Goal: Complete application form: Complete application form

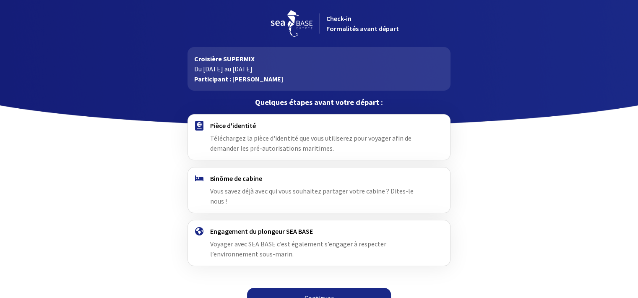
click at [314, 134] on span "Téléchargez la pièce d'identité que vous utiliserez pour voyager afin de demand…" at bounding box center [310, 143] width 201 height 18
click at [248, 138] on span "Téléchargez la pièce d'identité que vous utiliserez pour voyager afin de demand…" at bounding box center [310, 143] width 201 height 18
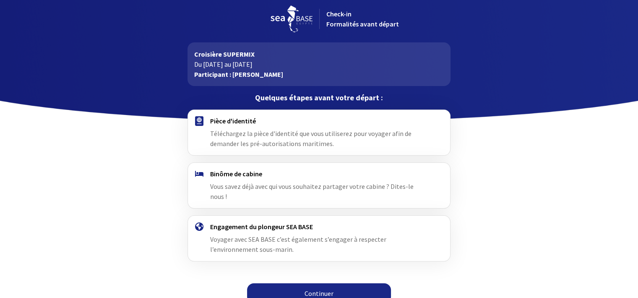
click at [318, 283] on link "Continuer" at bounding box center [319, 293] width 144 height 20
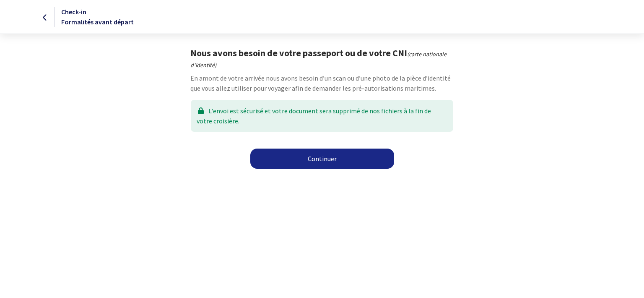
click at [319, 158] on link "Continuer" at bounding box center [322, 158] width 144 height 20
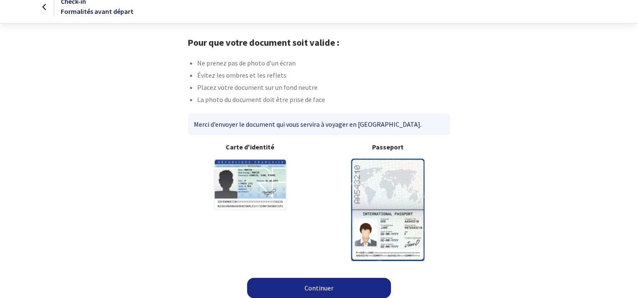
scroll to position [15, 0]
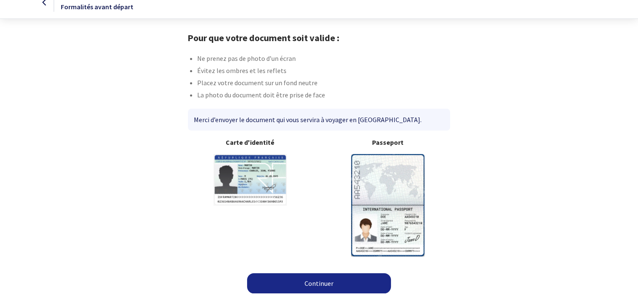
click at [357, 278] on link "Continuer" at bounding box center [319, 283] width 144 height 20
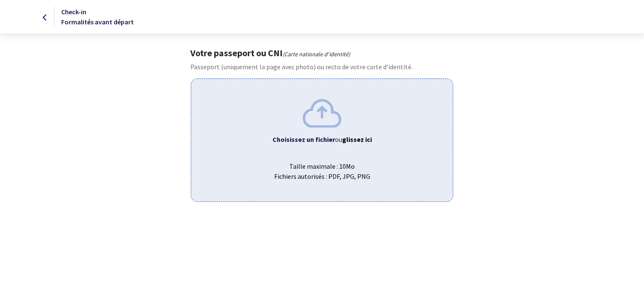
click at [325, 145] on div "Choisissez un fichier ou glissez ici Taille maximale : 10Mo Fichiers autorisés …" at bounding box center [322, 139] width 262 height 123
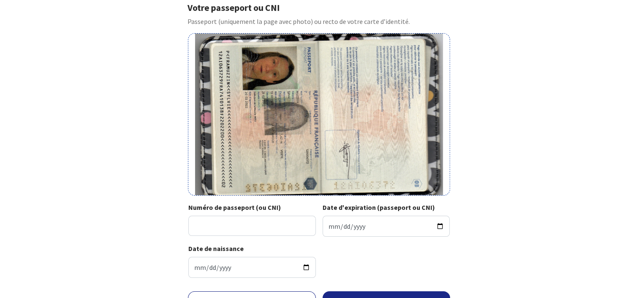
scroll to position [84, 0]
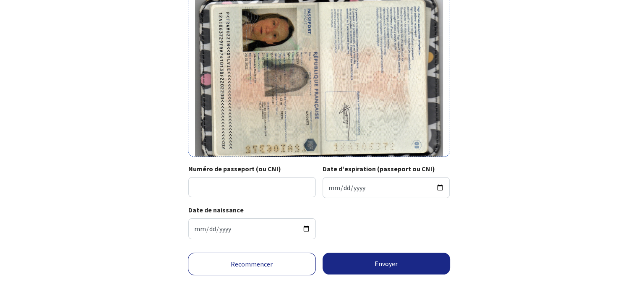
click at [237, 261] on link "Recommencer" at bounding box center [252, 263] width 128 height 23
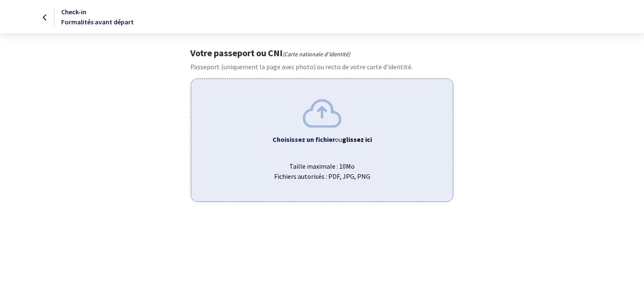
click at [321, 138] on b "Choisissez un fichier" at bounding box center [304, 139] width 62 height 8
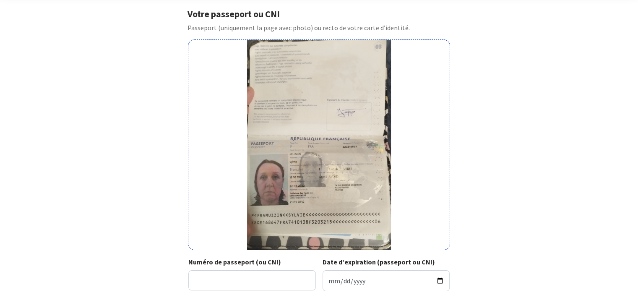
scroll to position [139, 0]
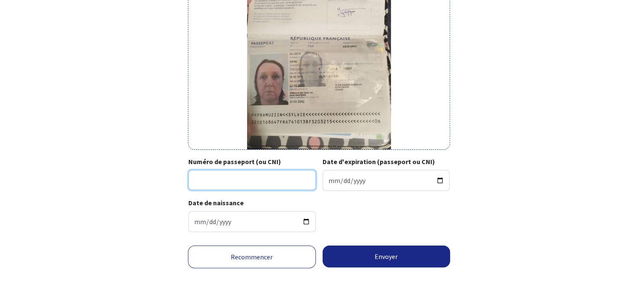
click at [290, 185] on input "Numéro de passeport (ou CNI)" at bounding box center [251, 180] width 127 height 20
type input "22CE16864"
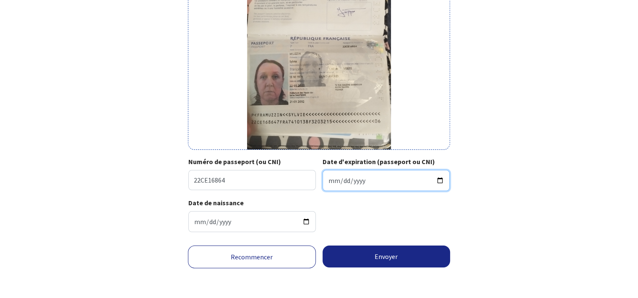
click at [353, 186] on input "Date d'expiration (passeport ou CNI)" at bounding box center [386, 180] width 127 height 21
type input "[DATE]"
click at [406, 213] on div "Date de naissance [DATE]" at bounding box center [318, 218] width 261 height 41
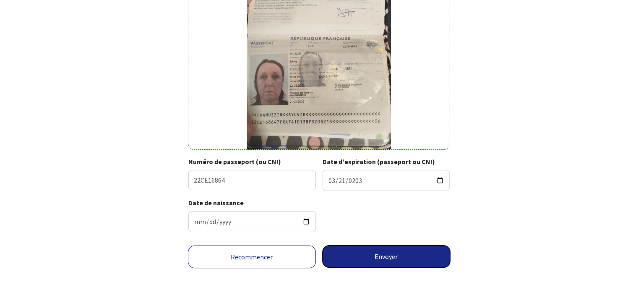
click at [412, 254] on button "Envoyer" at bounding box center [387, 256] width 128 height 22
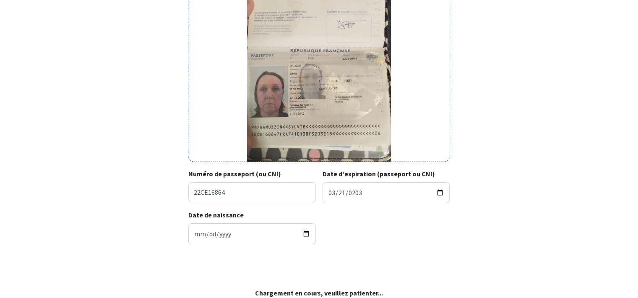
scroll to position [127, 0]
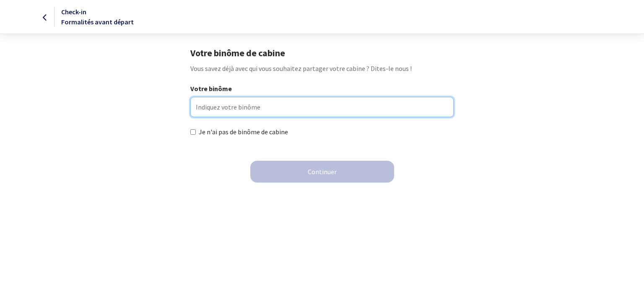
click at [230, 104] on input "Votre binôme" at bounding box center [321, 107] width 263 height 20
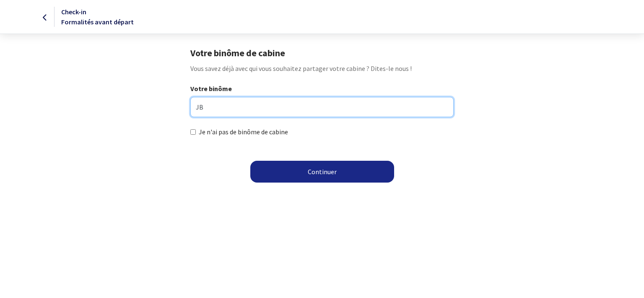
type input "J"
type input "BOURGERIE"
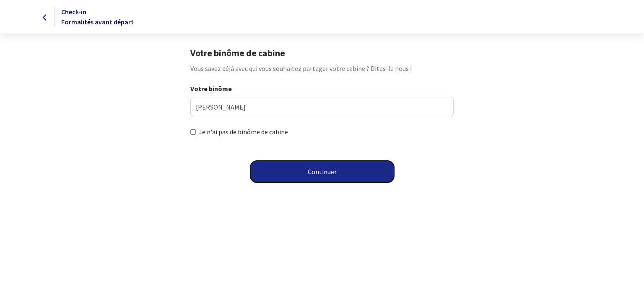
click at [313, 178] on button "Continuer" at bounding box center [322, 172] width 144 height 22
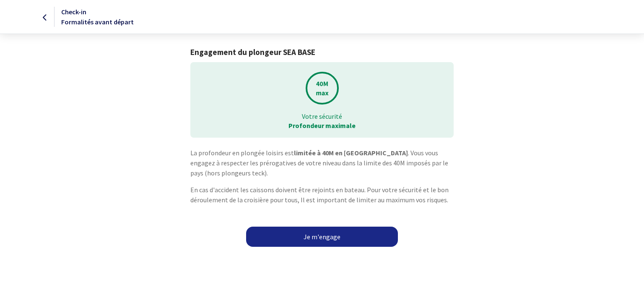
click at [338, 232] on link "Je m'engage" at bounding box center [322, 236] width 152 height 20
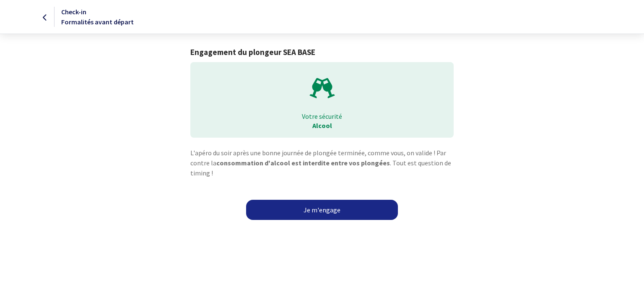
click at [329, 210] on link "Je m'engage" at bounding box center [322, 210] width 152 height 20
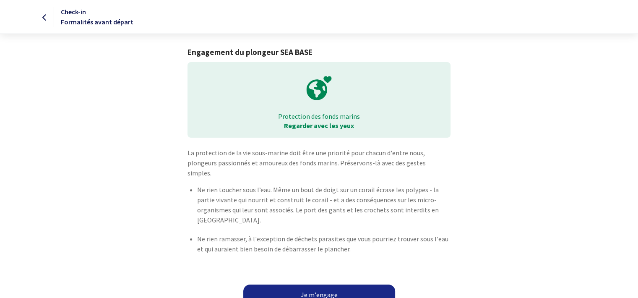
click at [353, 284] on link "Je m'engage" at bounding box center [319, 294] width 152 height 20
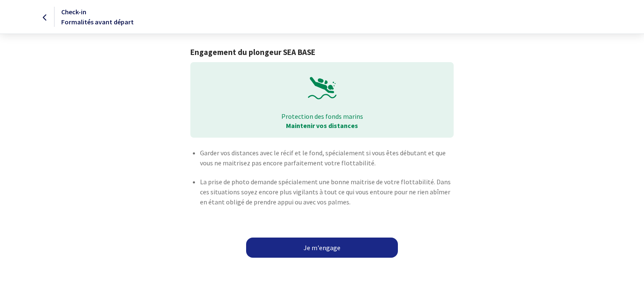
click at [343, 248] on link "Je m'engage" at bounding box center [322, 247] width 152 height 20
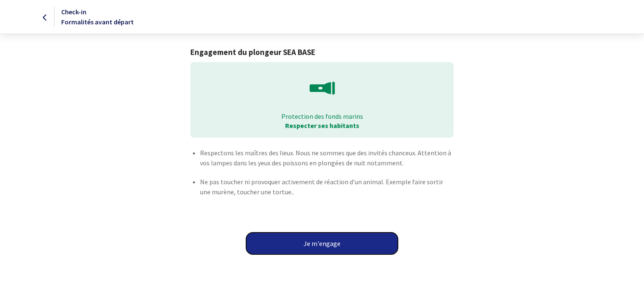
click at [343, 249] on button "Je m'engage" at bounding box center [322, 243] width 152 height 22
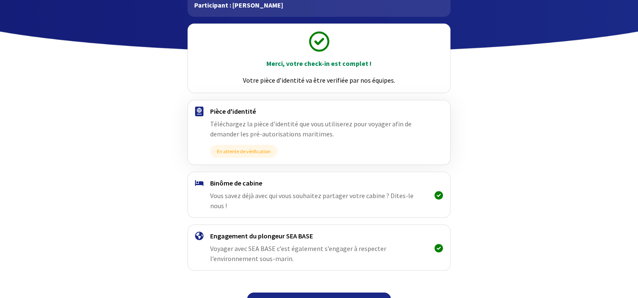
scroll to position [83, 0]
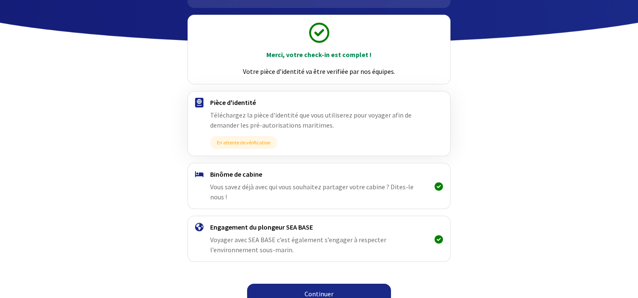
click at [346, 283] on link "Continuer" at bounding box center [319, 293] width 144 height 20
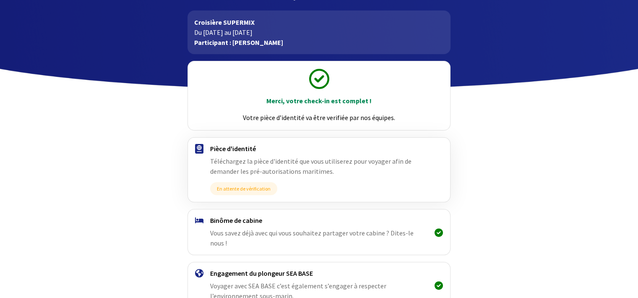
scroll to position [83, 0]
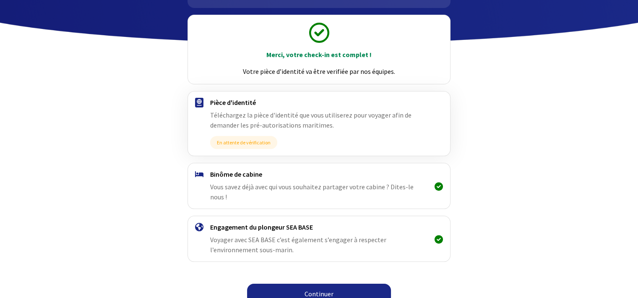
click at [362, 284] on link "Continuer" at bounding box center [319, 293] width 144 height 20
